Goal: Task Accomplishment & Management: Manage account settings

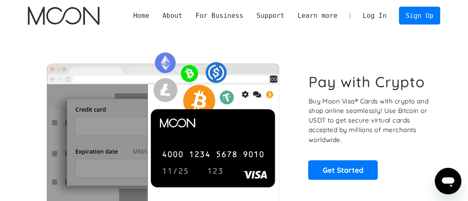
click at [369, 15] on link "Log In" at bounding box center [374, 15] width 37 height 17
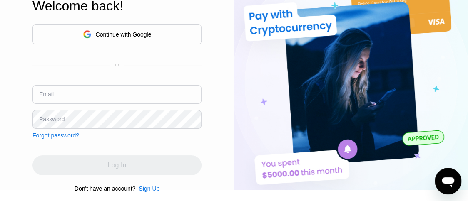
scroll to position [50, 0]
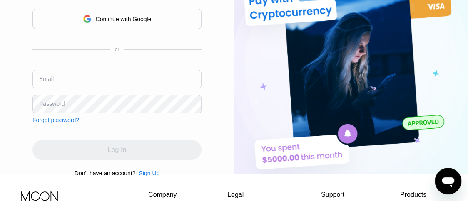
click at [74, 77] on input "text" at bounding box center [116, 79] width 169 height 19
type input "[EMAIL_ADDRESS][DOMAIN_NAME]"
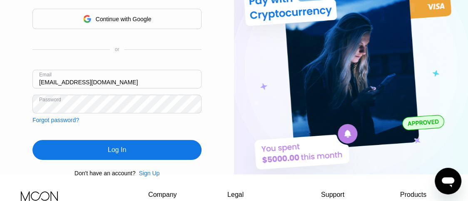
click at [116, 149] on div "Log In" at bounding box center [117, 150] width 18 height 8
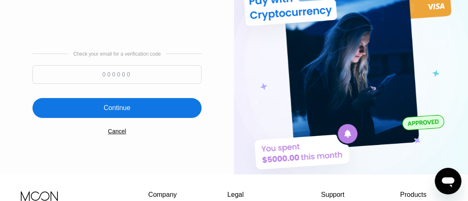
paste input "670171"
type input "670171"
click at [109, 107] on div "Continue" at bounding box center [117, 108] width 27 height 8
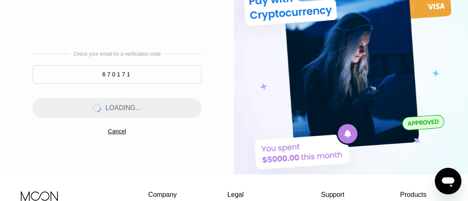
scroll to position [0, 0]
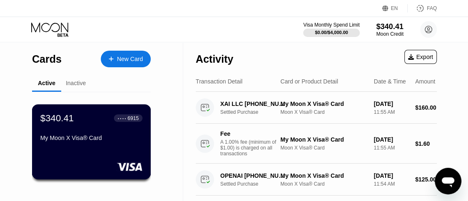
click at [115, 136] on div "My Moon X Visa® Card" at bounding box center [91, 138] width 102 height 7
